Goal: Information Seeking & Learning: Learn about a topic

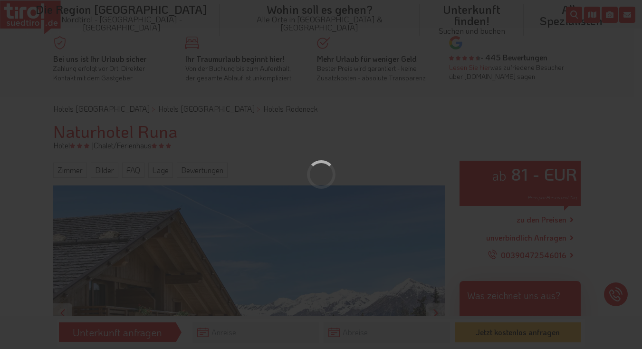
scroll to position [154, 0]
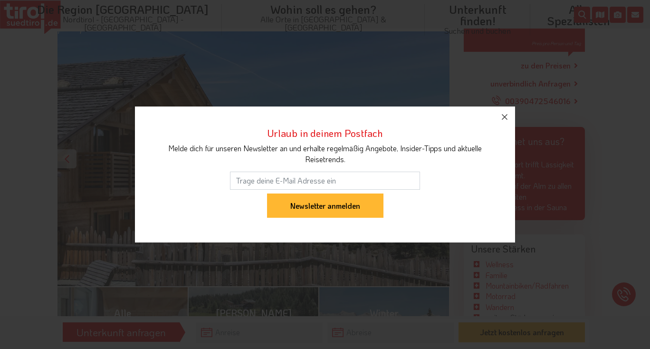
click at [506, 116] on icon "button" at bounding box center [504, 116] width 11 height 11
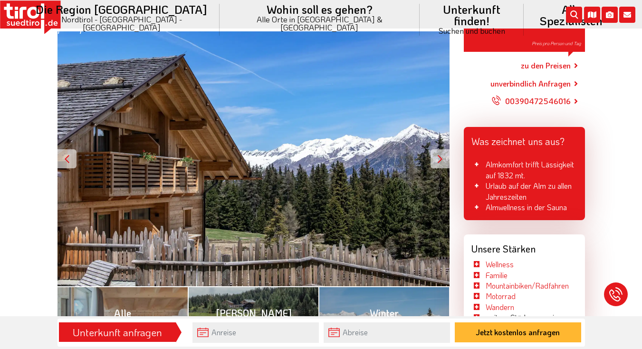
click at [439, 159] on div at bounding box center [440, 158] width 19 height 19
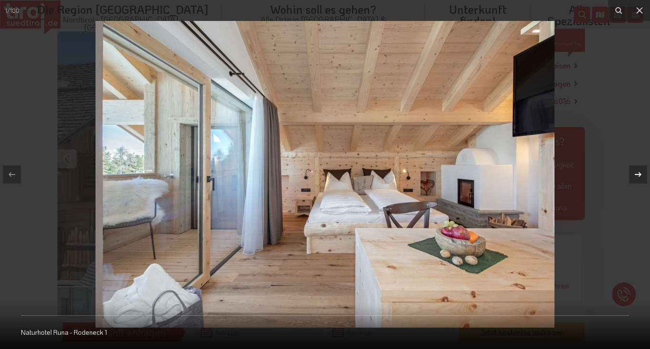
click at [641, 172] on icon at bounding box center [638, 174] width 11 height 11
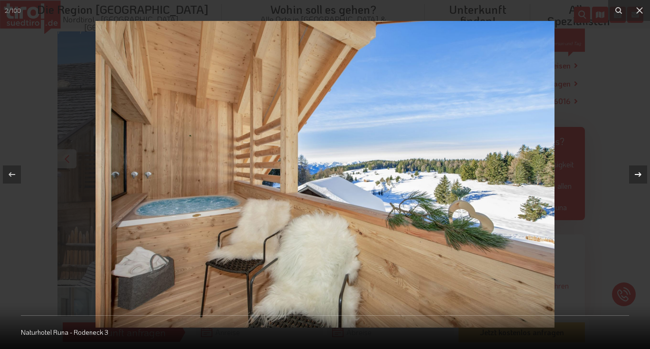
click at [642, 172] on icon at bounding box center [638, 174] width 11 height 11
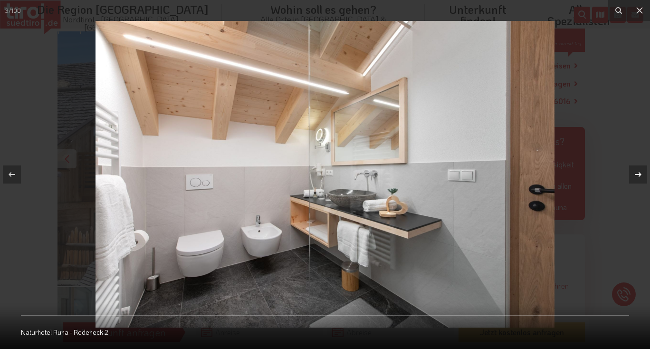
click at [642, 172] on icon at bounding box center [638, 174] width 11 height 11
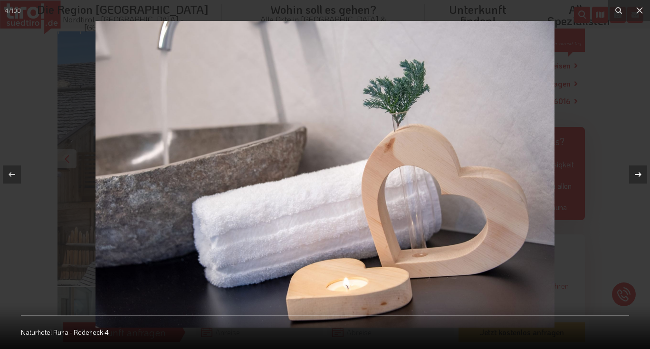
click at [642, 172] on icon at bounding box center [638, 174] width 11 height 11
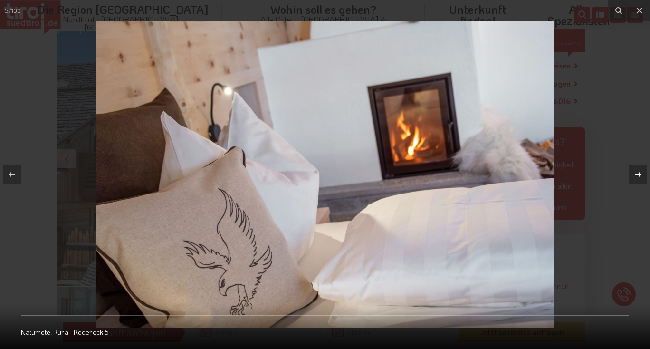
click at [642, 172] on icon at bounding box center [638, 174] width 11 height 11
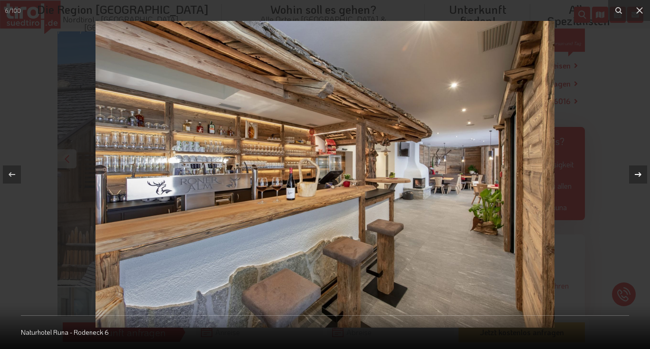
click at [642, 172] on icon at bounding box center [638, 174] width 11 height 11
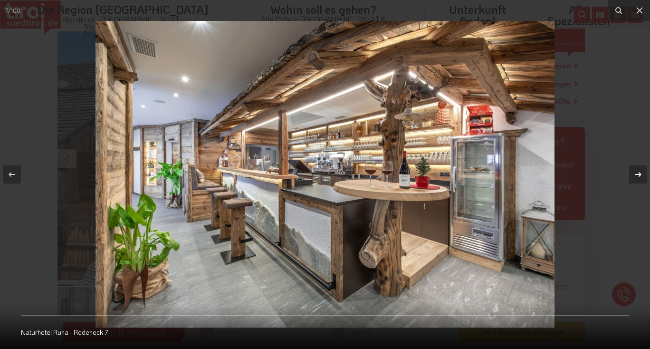
click at [642, 172] on icon at bounding box center [638, 174] width 11 height 11
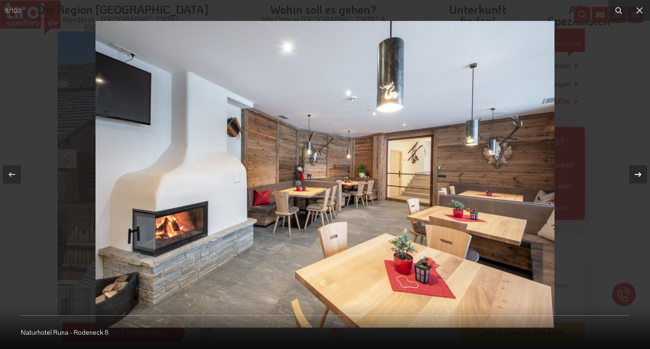
click at [642, 172] on icon at bounding box center [638, 174] width 11 height 11
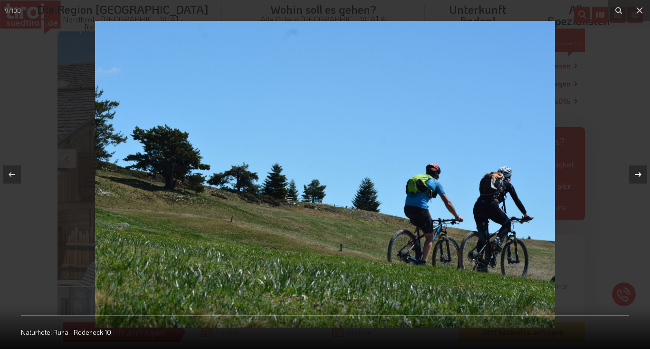
click at [642, 172] on icon at bounding box center [638, 174] width 11 height 11
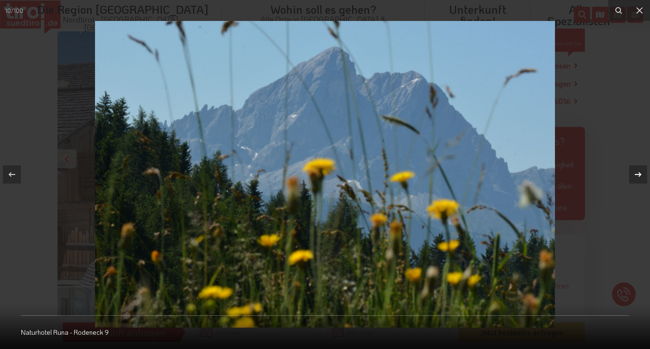
click at [642, 172] on icon at bounding box center [638, 174] width 11 height 11
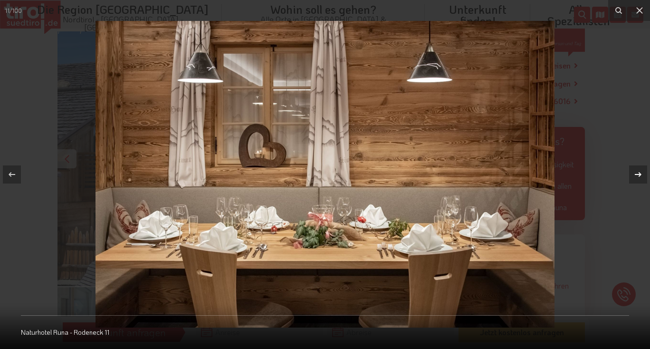
click at [642, 172] on icon at bounding box center [638, 174] width 11 height 11
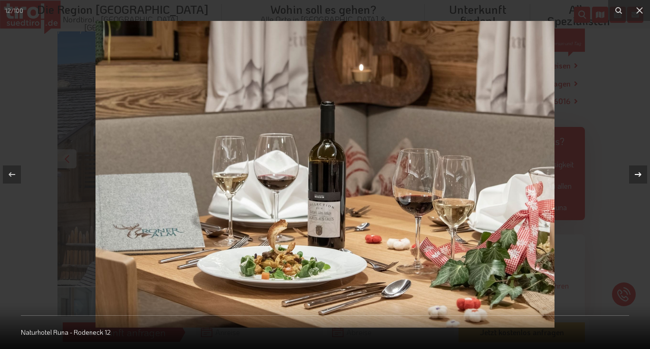
click at [642, 172] on icon at bounding box center [638, 174] width 11 height 11
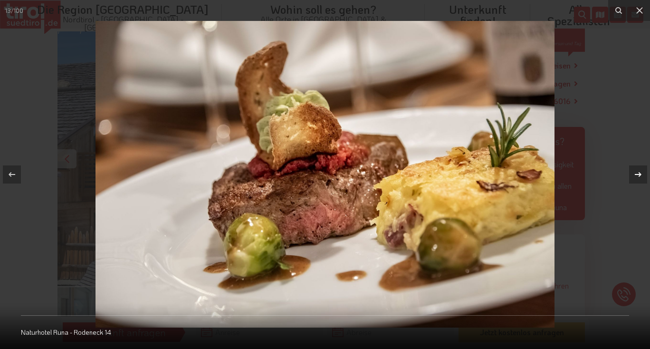
click at [642, 172] on icon at bounding box center [638, 174] width 11 height 11
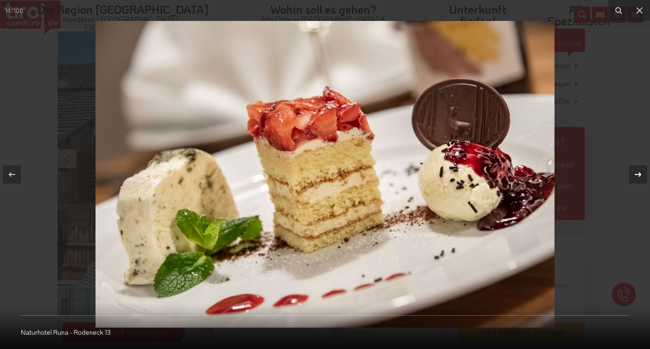
click at [642, 172] on icon at bounding box center [638, 174] width 11 height 11
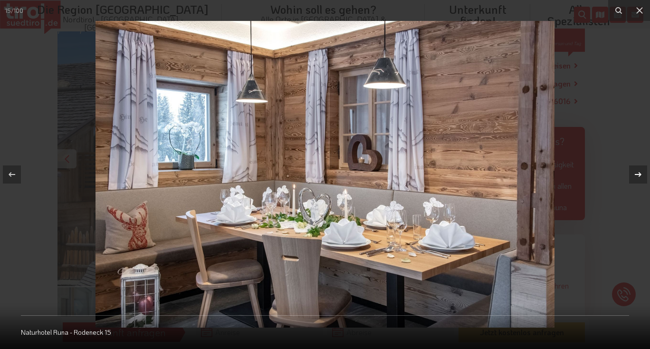
click at [642, 172] on icon at bounding box center [638, 174] width 11 height 11
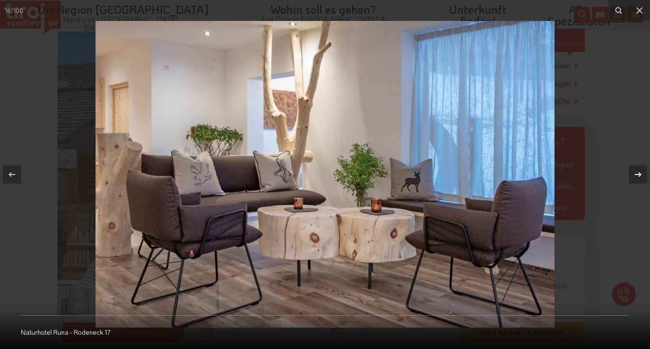
click at [642, 172] on icon at bounding box center [638, 174] width 11 height 11
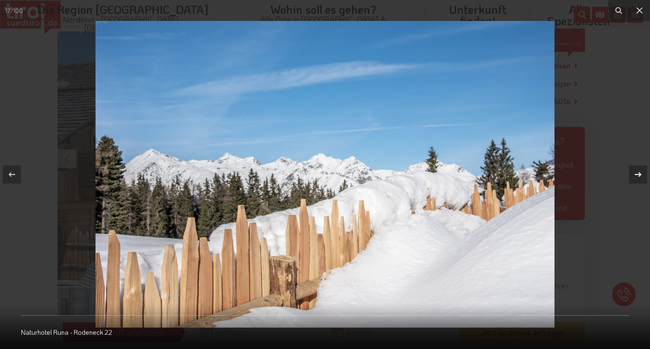
click at [642, 172] on icon at bounding box center [638, 174] width 11 height 11
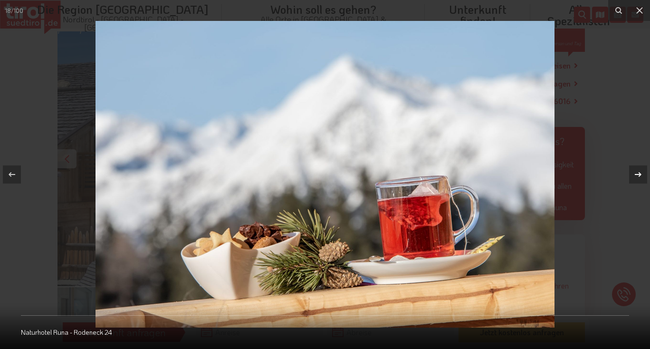
click at [642, 172] on icon at bounding box center [638, 174] width 11 height 11
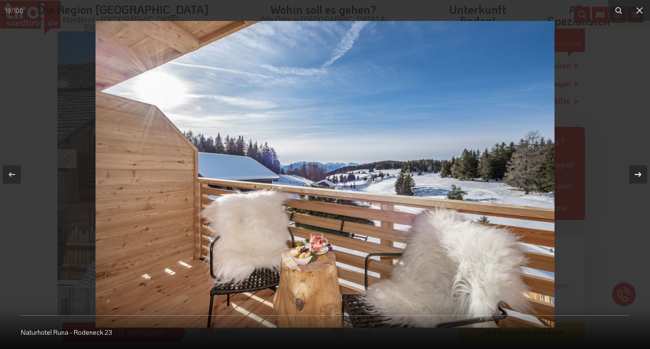
click at [642, 172] on icon at bounding box center [638, 174] width 11 height 11
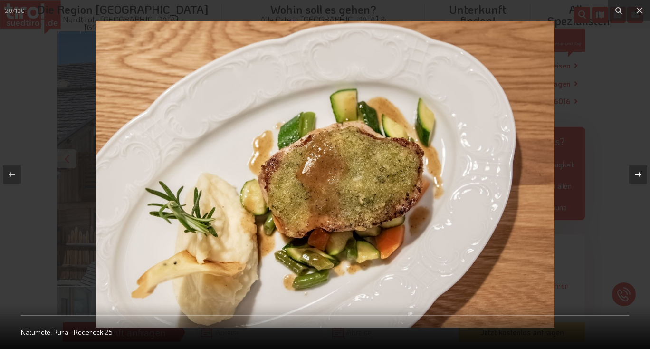
click at [642, 172] on icon at bounding box center [638, 174] width 11 height 11
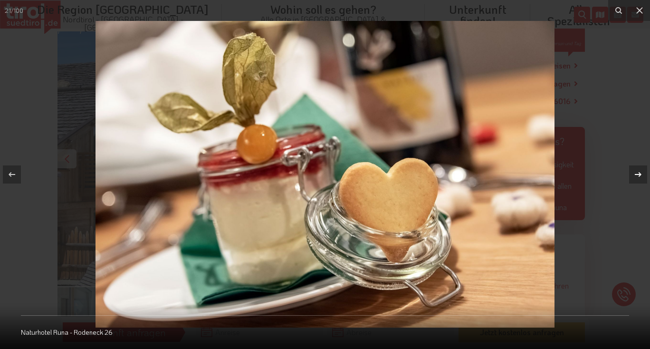
click at [642, 172] on icon at bounding box center [638, 174] width 11 height 11
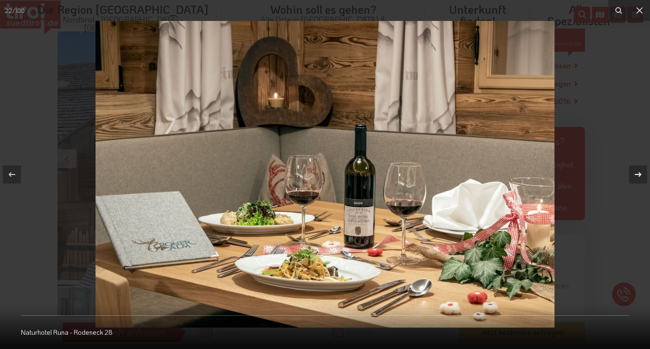
click at [642, 172] on icon at bounding box center [638, 174] width 11 height 11
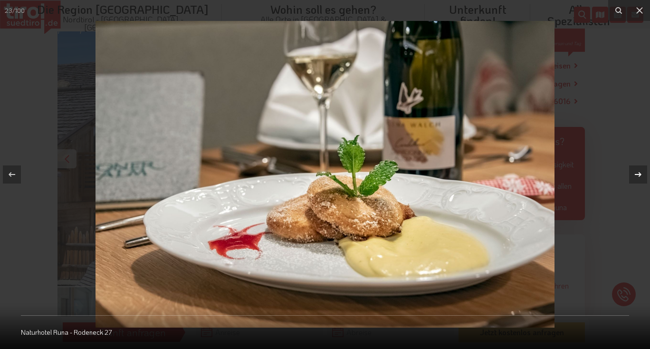
click at [642, 172] on icon at bounding box center [638, 174] width 11 height 11
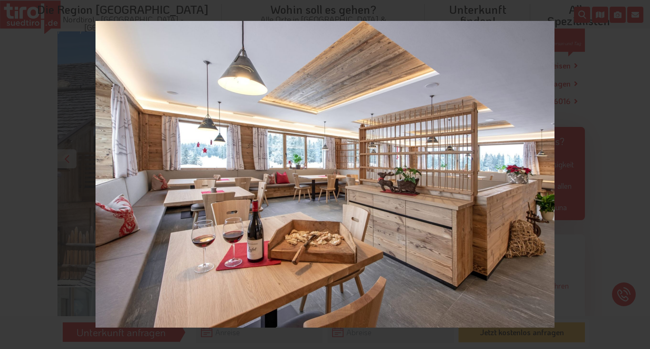
click at [642, 172] on div "24 / 100 Naturhotel Runa - Rodeneck 31" at bounding box center [325, 174] width 650 height 349
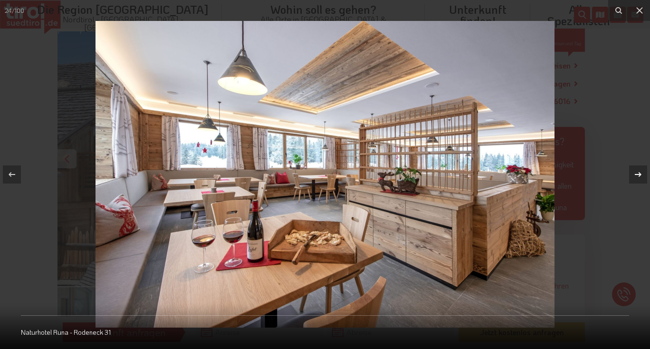
click at [642, 172] on icon at bounding box center [638, 174] width 11 height 11
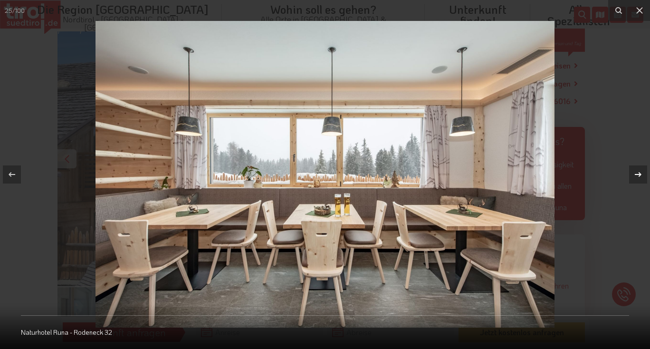
click at [642, 172] on icon at bounding box center [638, 174] width 11 height 11
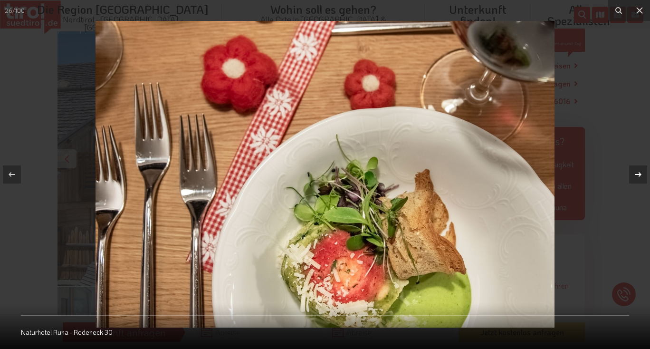
click at [641, 172] on icon at bounding box center [638, 174] width 11 height 11
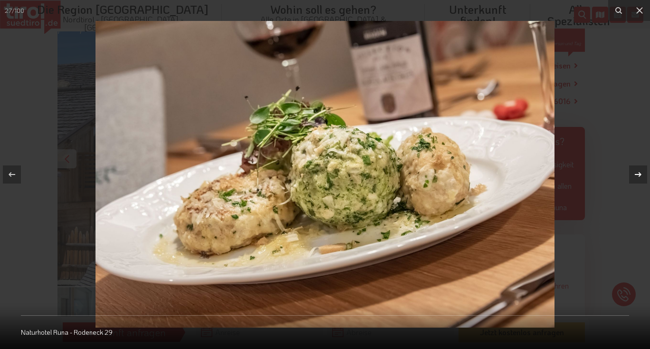
click at [641, 172] on icon at bounding box center [638, 174] width 11 height 11
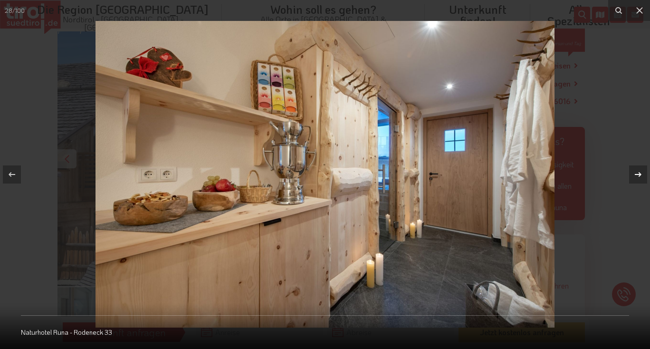
click at [641, 172] on icon at bounding box center [638, 174] width 11 height 11
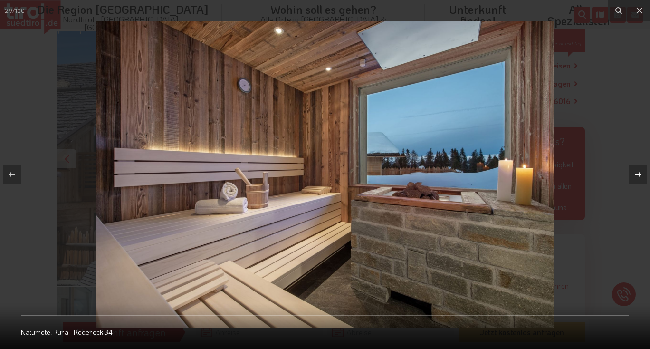
click at [641, 172] on icon at bounding box center [638, 174] width 11 height 11
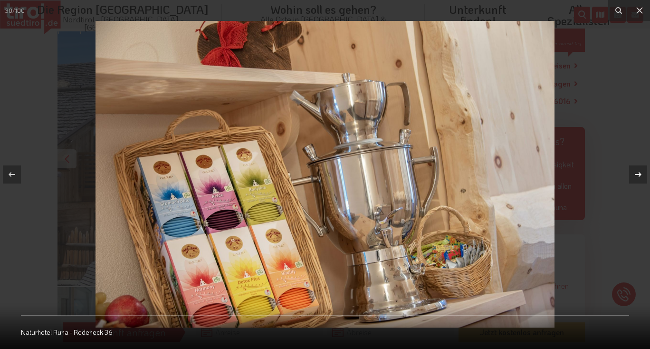
click at [641, 172] on icon at bounding box center [638, 174] width 11 height 11
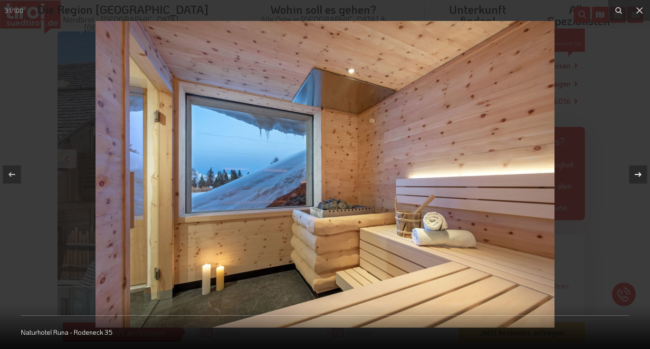
click at [641, 172] on icon at bounding box center [638, 174] width 11 height 11
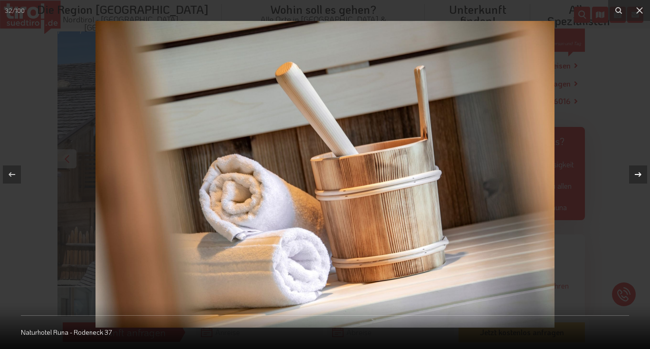
click at [641, 172] on icon at bounding box center [638, 174] width 11 height 11
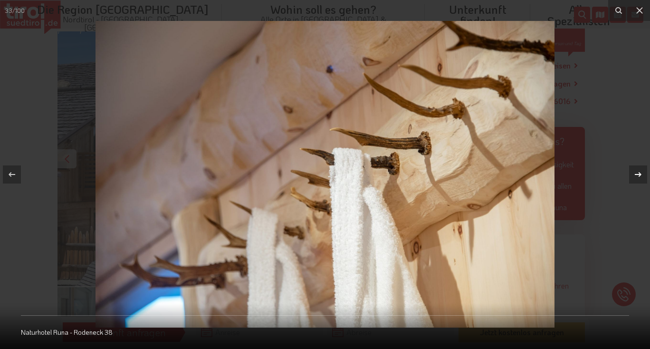
click at [641, 172] on icon at bounding box center [638, 174] width 11 height 11
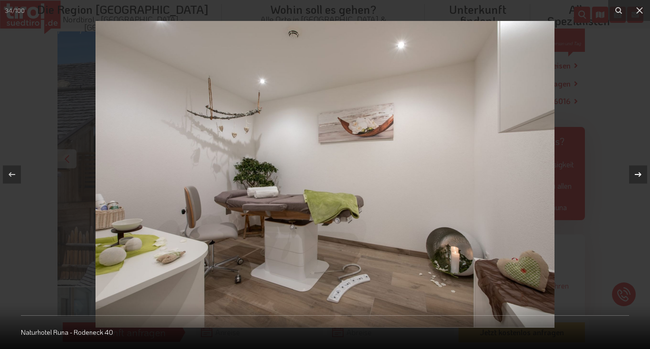
click at [641, 172] on icon at bounding box center [638, 174] width 11 height 11
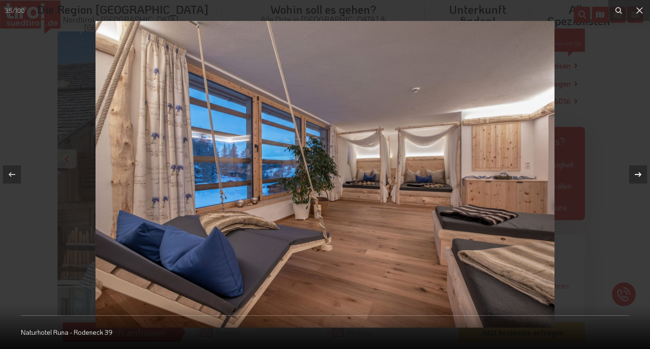
click at [641, 172] on icon at bounding box center [638, 174] width 11 height 11
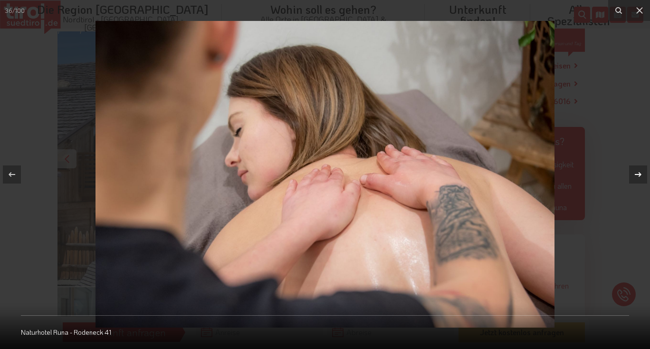
click at [641, 172] on icon at bounding box center [638, 174] width 11 height 11
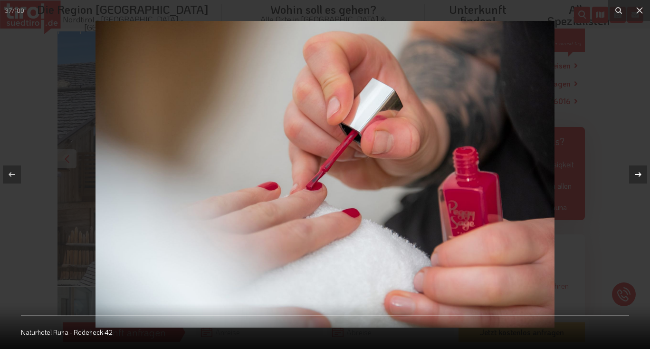
click at [641, 172] on icon at bounding box center [638, 174] width 11 height 11
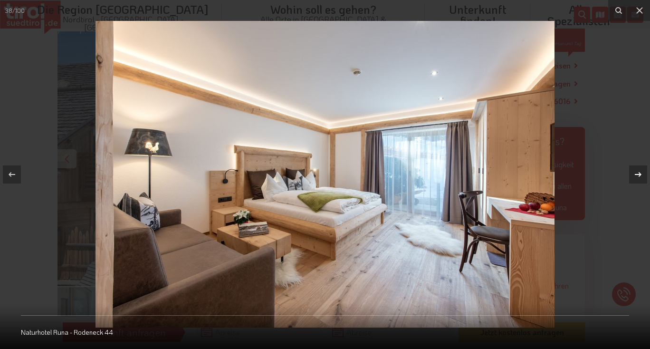
click at [641, 172] on icon at bounding box center [638, 174] width 11 height 11
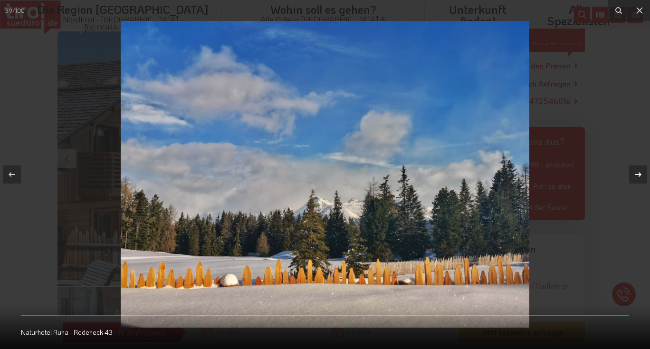
click at [641, 172] on icon at bounding box center [638, 174] width 11 height 11
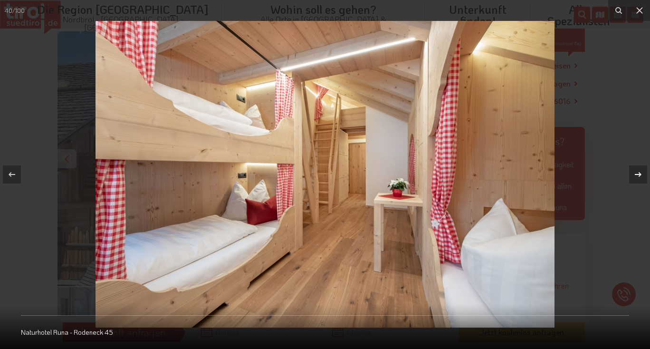
click at [641, 172] on icon at bounding box center [638, 174] width 11 height 11
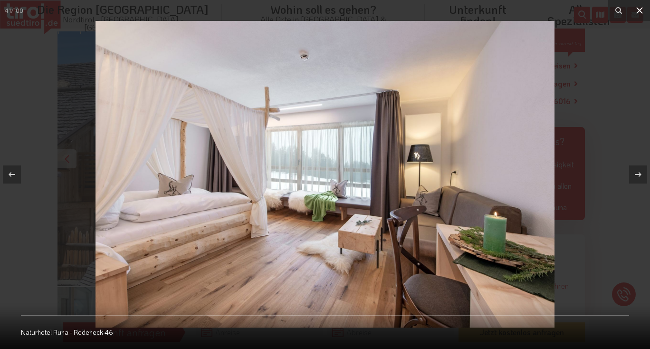
click at [642, 11] on icon at bounding box center [639, 10] width 11 height 11
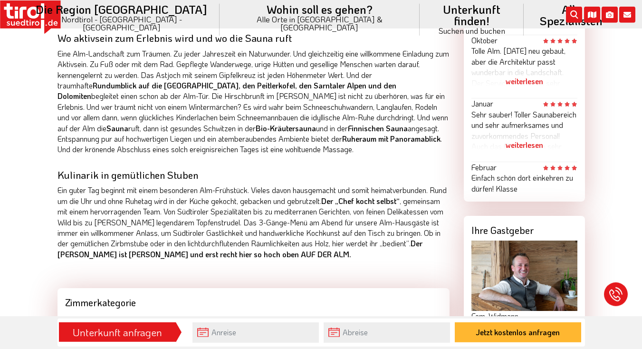
scroll to position [719, 0]
